Goal: Information Seeking & Learning: Check status

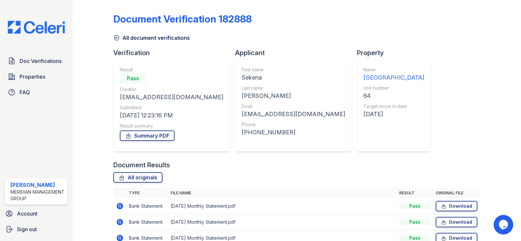
scroll to position [82, 0]
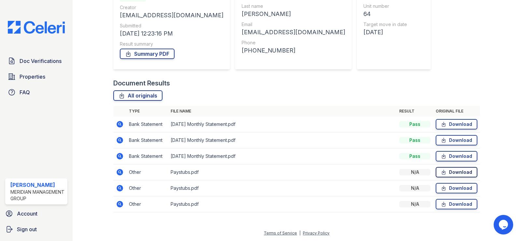
click at [462, 170] on link "Download" at bounding box center [457, 172] width 42 height 10
click at [120, 188] on icon at bounding box center [120, 188] width 2 height 2
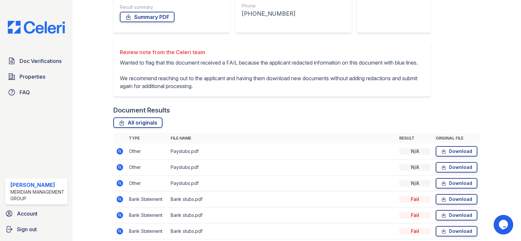
scroll to position [72, 0]
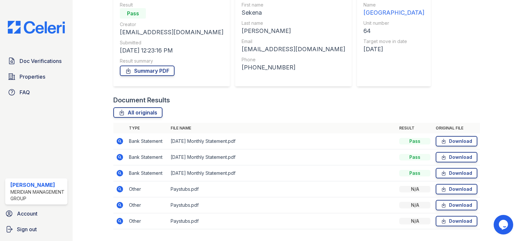
scroll to position [65, 0]
click at [454, 155] on link "Download" at bounding box center [457, 156] width 42 height 10
click at [119, 189] on icon at bounding box center [120, 188] width 2 height 2
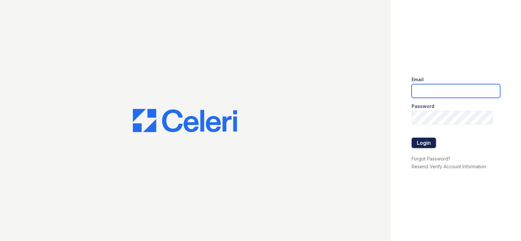
type input "[EMAIL_ADDRESS][DOMAIN_NAME]"
click at [432, 142] on button "Login" at bounding box center [423, 142] width 24 height 10
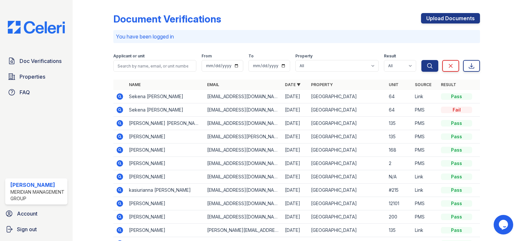
click at [121, 96] on icon at bounding box center [120, 96] width 7 height 7
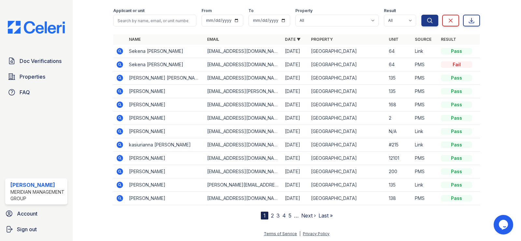
scroll to position [46, 0]
click at [118, 197] on icon at bounding box center [120, 197] width 7 height 7
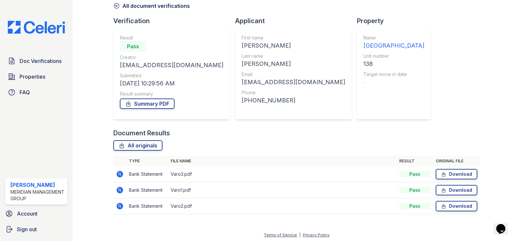
scroll to position [34, 0]
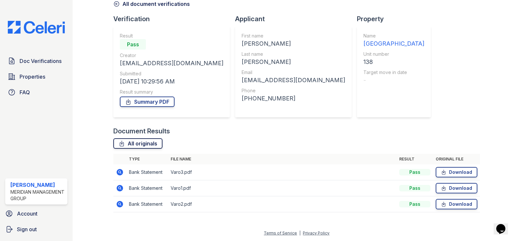
click at [144, 144] on link "All originals" at bounding box center [137, 143] width 49 height 10
click at [123, 172] on icon at bounding box center [120, 172] width 7 height 7
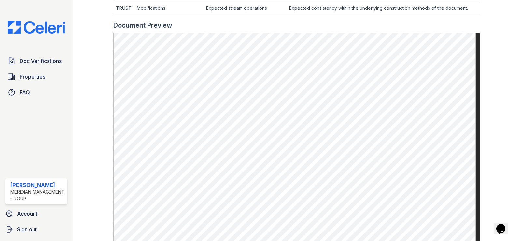
scroll to position [293, 0]
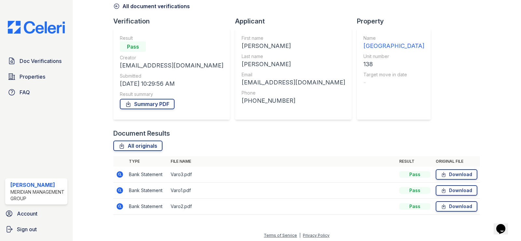
scroll to position [34, 0]
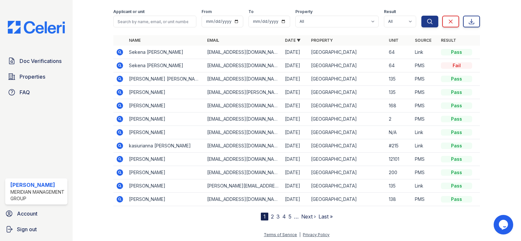
scroll to position [46, 0]
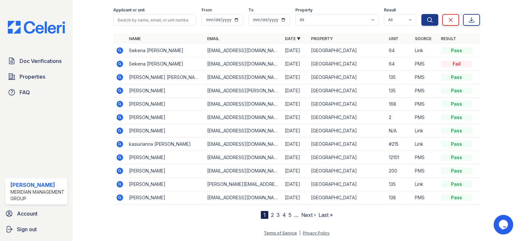
click at [271, 216] on link "2" at bounding box center [272, 214] width 3 height 7
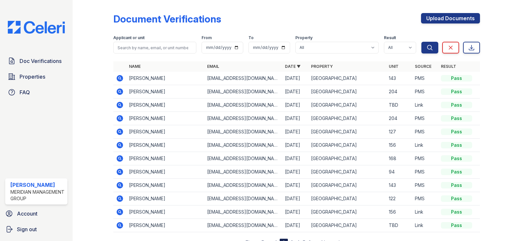
click at [117, 186] on icon at bounding box center [120, 185] width 7 height 7
click at [119, 171] on icon at bounding box center [120, 171] width 2 height 2
click at [120, 159] on icon at bounding box center [120, 158] width 8 height 8
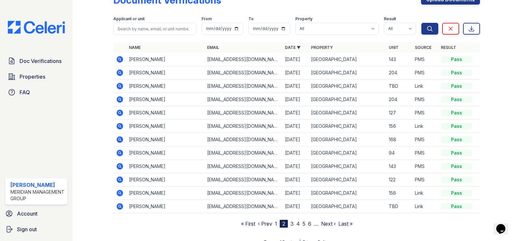
scroll to position [28, 0]
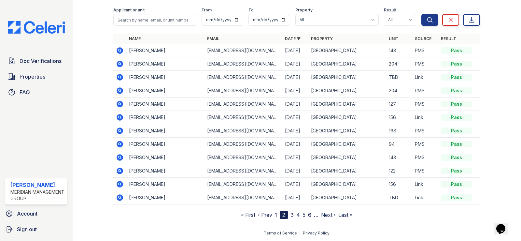
click at [121, 199] on icon at bounding box center [120, 197] width 8 height 8
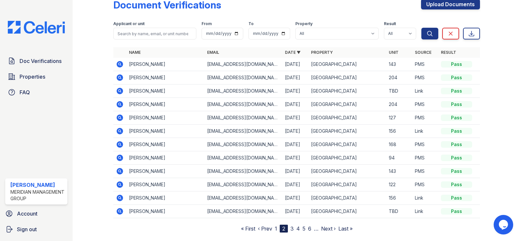
scroll to position [28, 0]
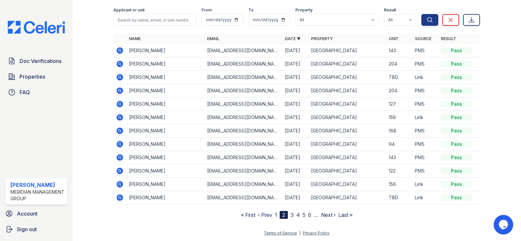
click at [290, 216] on link "3" at bounding box center [291, 214] width 3 height 7
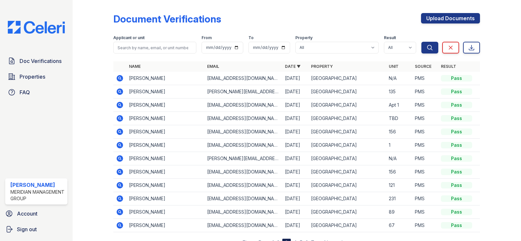
click at [118, 92] on icon at bounding box center [120, 91] width 7 height 7
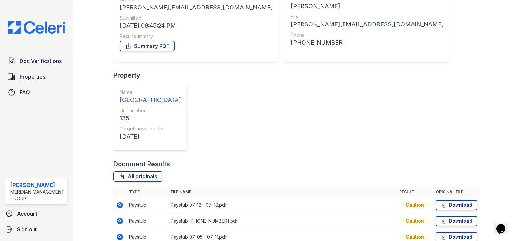
scroll to position [98, 0]
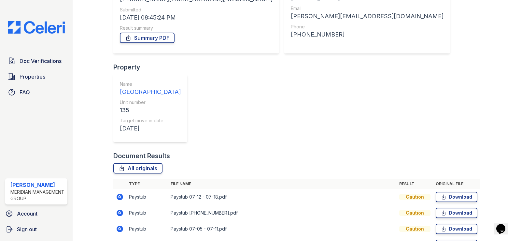
click at [120, 193] on icon at bounding box center [120, 197] width 8 height 8
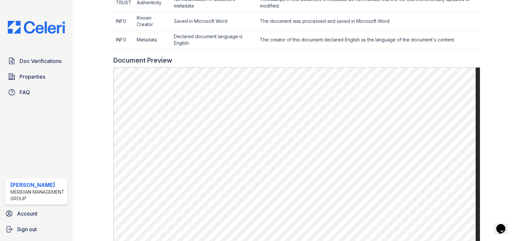
scroll to position [260, 0]
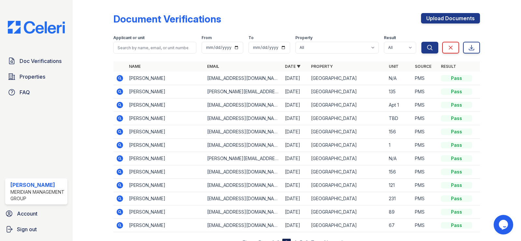
scroll to position [28, 0]
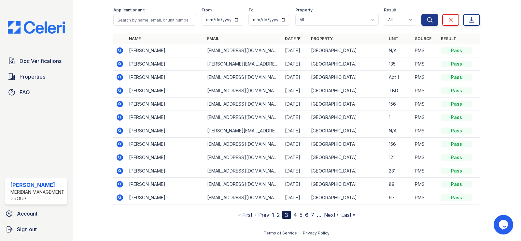
click at [293, 216] on link "4" at bounding box center [295, 214] width 4 height 7
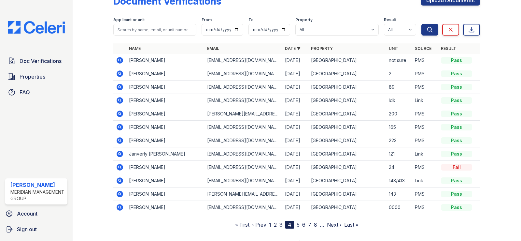
scroll to position [28, 0]
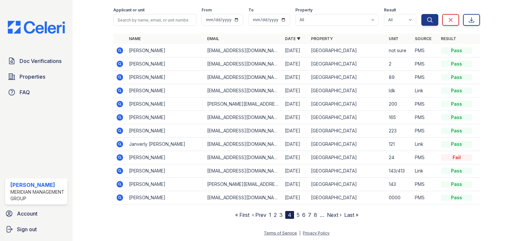
click at [121, 198] on icon at bounding box center [120, 197] width 7 height 7
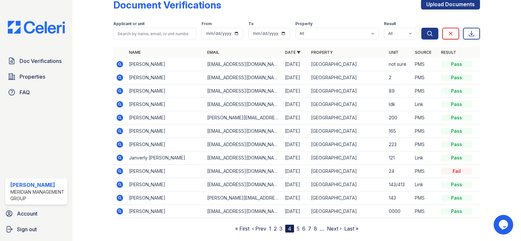
scroll to position [28, 0]
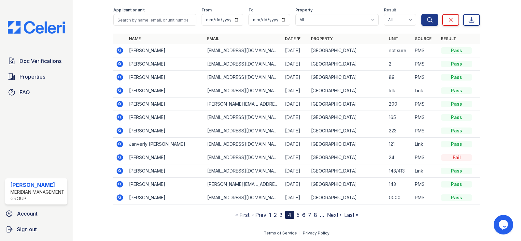
click at [119, 157] on icon at bounding box center [120, 157] width 2 height 2
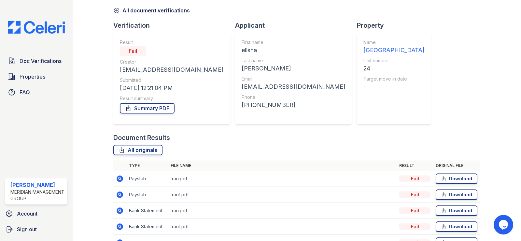
scroll to position [65, 0]
